Goal: Use online tool/utility: Utilize a website feature to perform a specific function

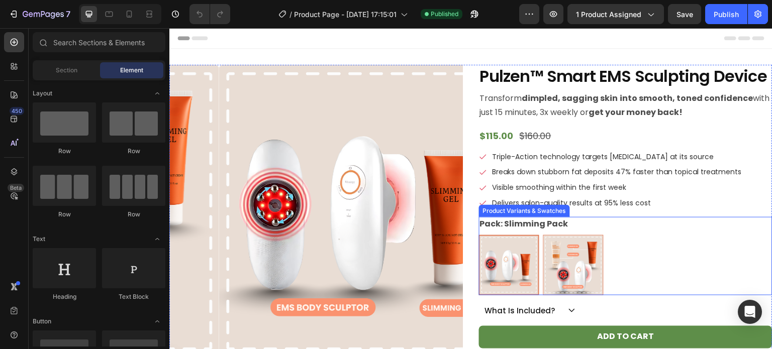
click at [591, 225] on div "Pack: Slimming Pack Slimming Pack Slimming Pack Full Essentials Pack Full Essen…" at bounding box center [626, 256] width 294 height 78
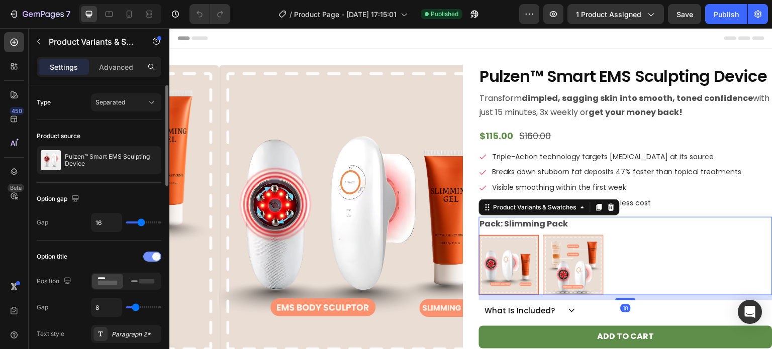
click at [151, 258] on div at bounding box center [152, 257] width 18 height 10
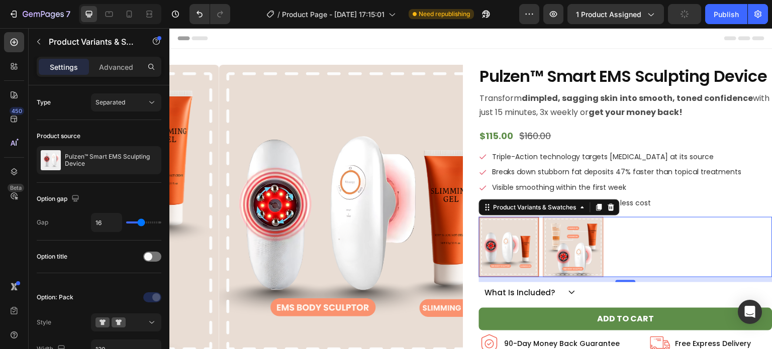
click at [567, 239] on img at bounding box center [573, 247] width 59 height 59
click at [543, 217] on input "Full Essentials Pack Full Essentials Pack" at bounding box center [543, 217] width 1 height 1
radio input "true"
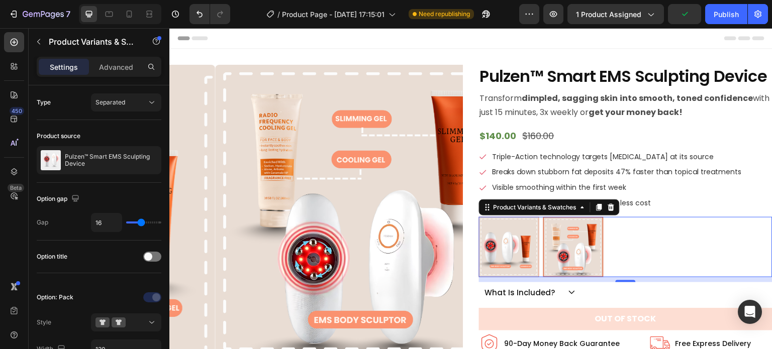
click at [520, 249] on img at bounding box center [509, 247] width 59 height 59
click at [479, 217] on input "Slimming Pack Slimming Pack" at bounding box center [479, 217] width 1 height 1
radio input "true"
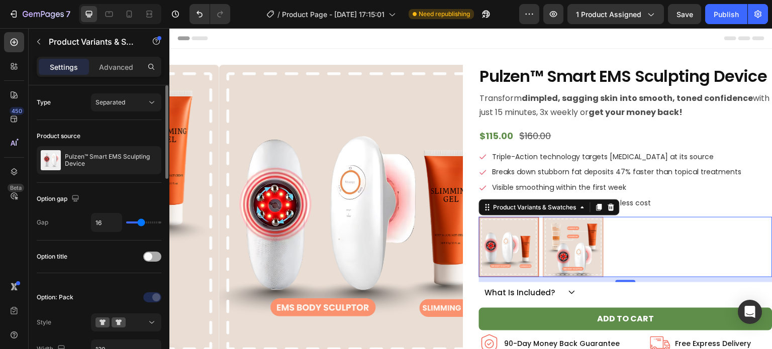
click at [151, 259] on div at bounding box center [152, 257] width 18 height 10
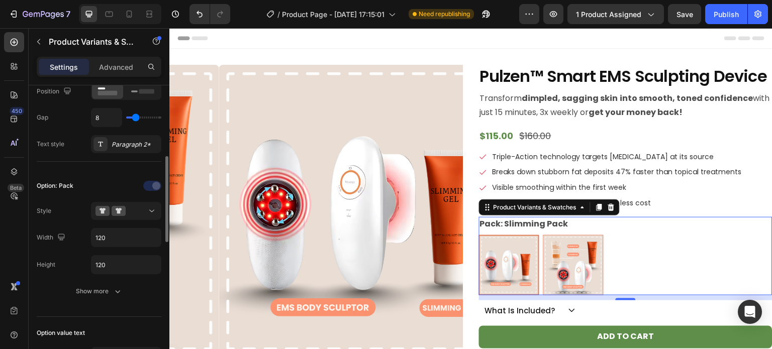
scroll to position [203, 0]
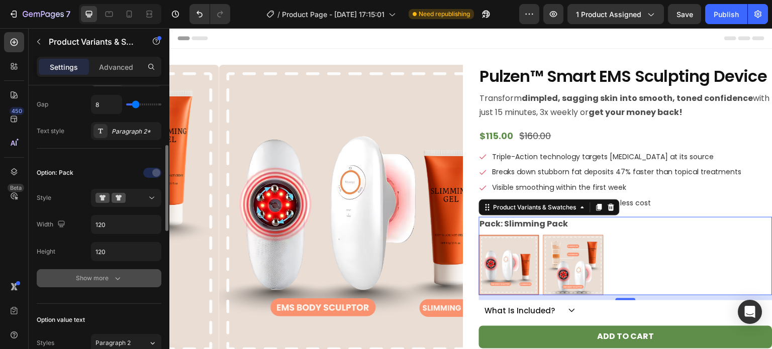
click at [114, 275] on icon "button" at bounding box center [118, 278] width 10 height 10
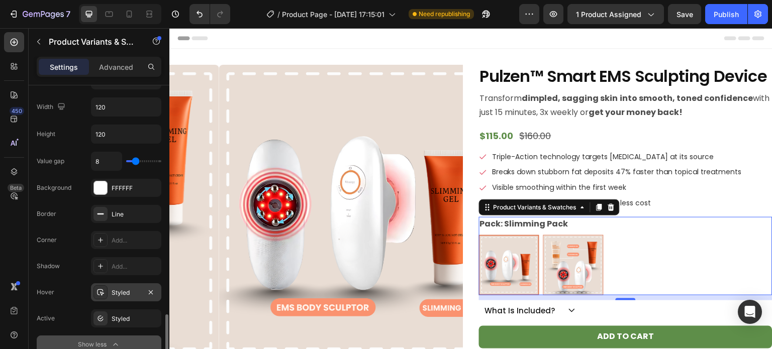
scroll to position [460, 0]
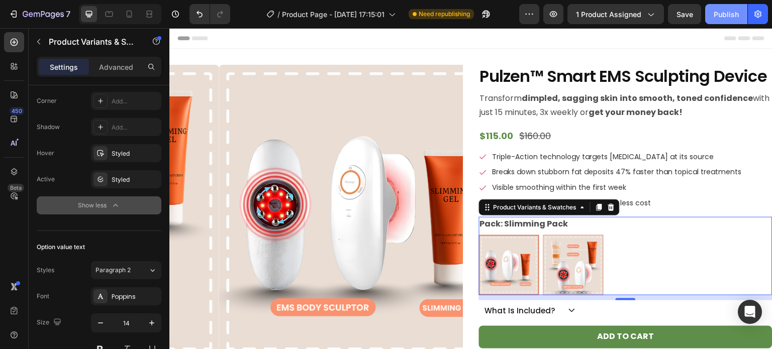
click at [717, 5] on button "Publish" at bounding box center [726, 14] width 42 height 20
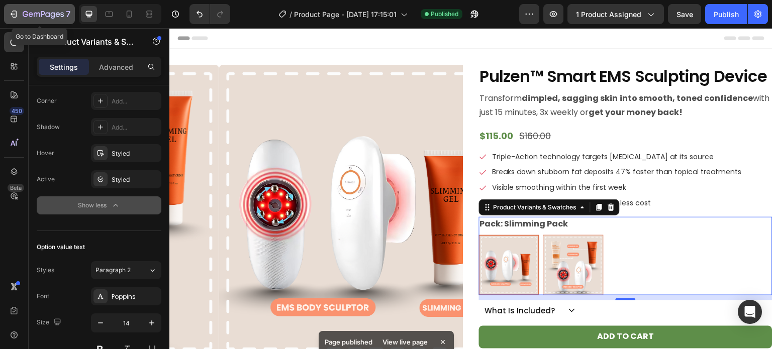
click at [37, 10] on div "7" at bounding box center [47, 14] width 48 height 12
